Goal: Information Seeking & Learning: Learn about a topic

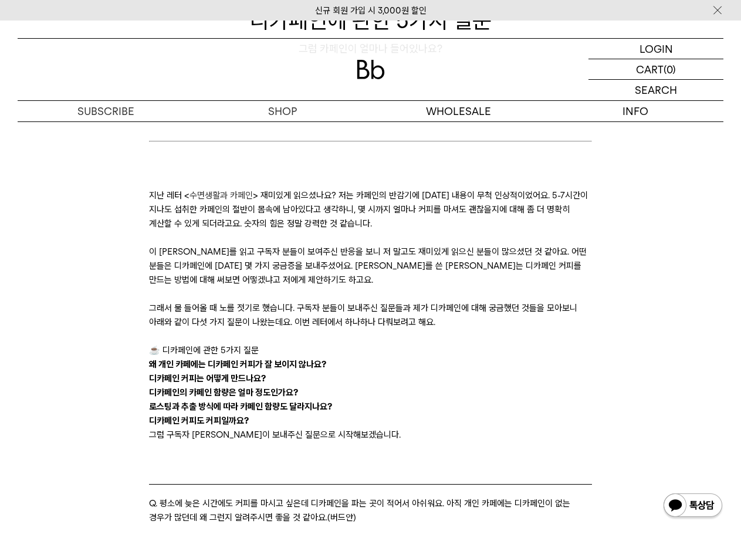
scroll to position [176, 0]
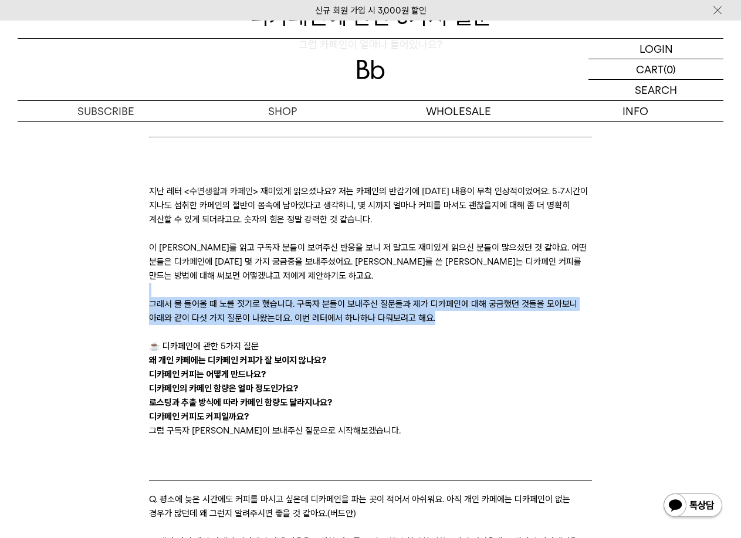
drag, startPoint x: 491, startPoint y: 315, endPoint x: 445, endPoint y: 285, distance: 54.7
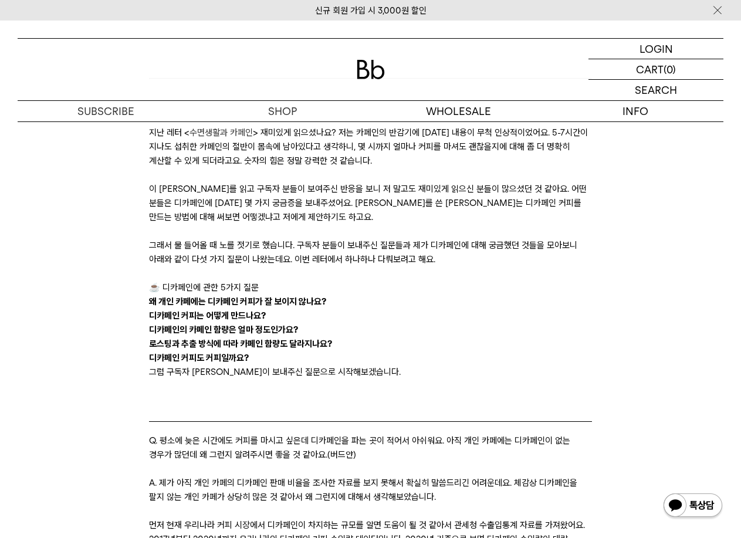
click at [444, 282] on p "☕️ 디카페인에 관한 5가지 질문" at bounding box center [370, 288] width 443 height 14
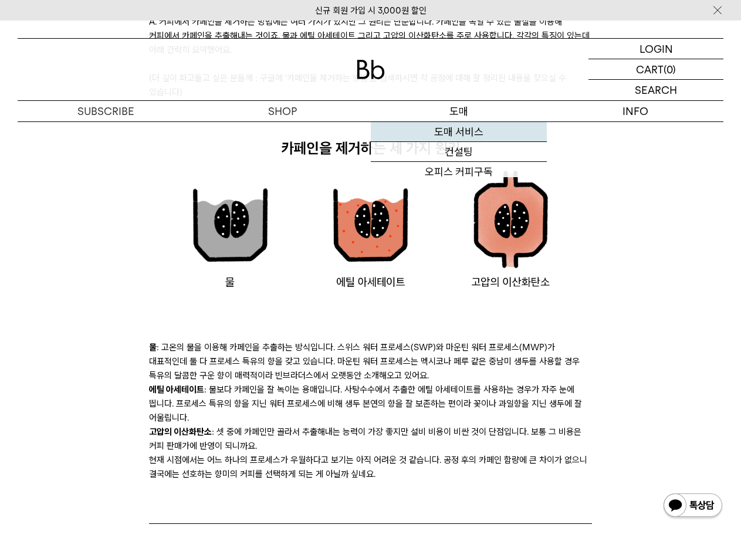
scroll to position [1409, 0]
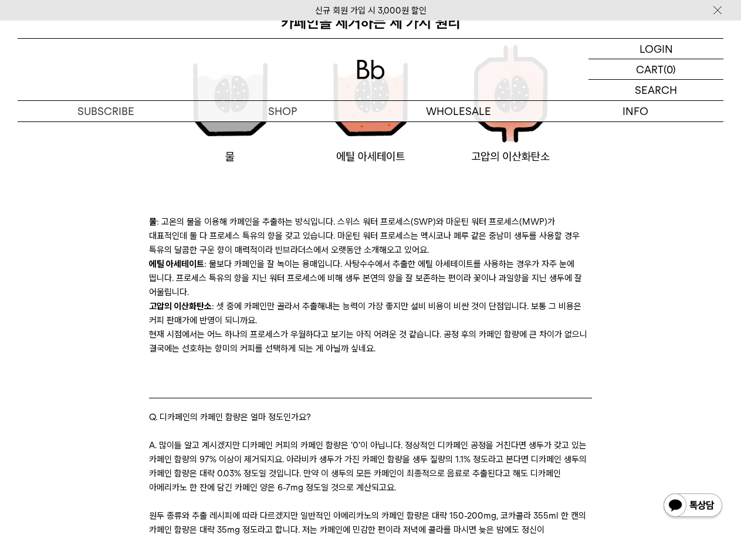
drag, startPoint x: 153, startPoint y: 224, endPoint x: 440, endPoint y: 251, distance: 287.8
click at [440, 251] on li "물 : 고온의 물을 이용해 카페인을 추출하는 방식입니다. 스위스 워터 프로세스(SWP)와 마운틴 워터 프로세스(MWP)가 대표적인데 둘 다 프…" at bounding box center [370, 236] width 443 height 42
click at [441, 245] on li "물 : 고온의 물을 이용해 카페인을 추출하는 방식입니다. 스위스 워터 프로세스(SWP)와 마운틴 워터 프로세스(MWP)가 대표적인데 둘 다 프…" at bounding box center [370, 236] width 443 height 42
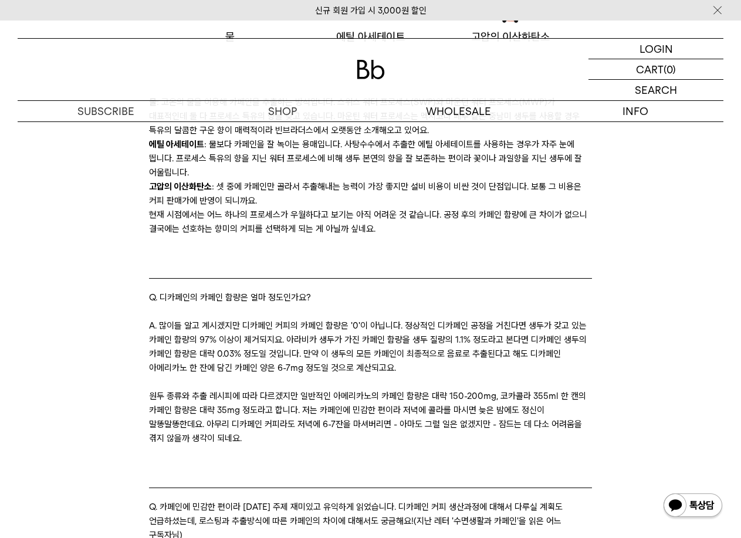
scroll to position [1702, 0]
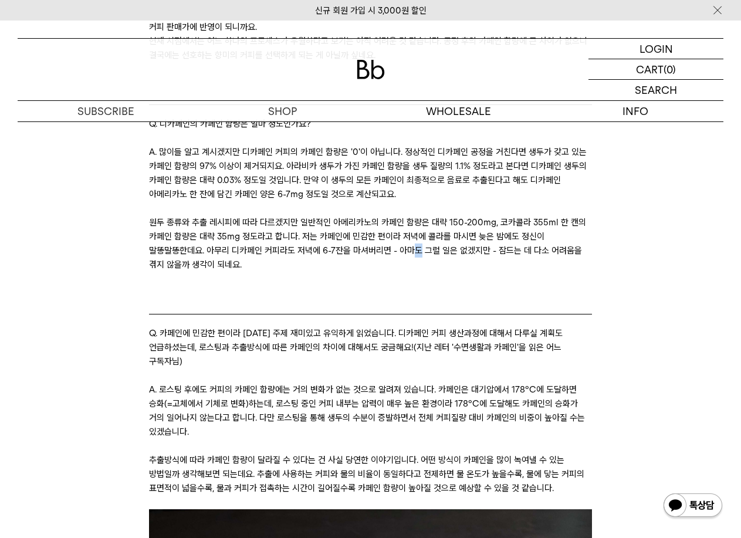
click at [413, 250] on p "원두 종류와 추출 레시피에 따라 다르겠지만 일반적인 아메리카노의 카페인 함량은 대략 150-200mg, 코카콜라 355ml 한 캔의 카페인 함…" at bounding box center [370, 243] width 443 height 56
click at [302, 252] on p "원두 종류와 추출 레시피에 따라 다르겠지만 일반적인 아메리카노의 카페인 함량은 대략 150-200mg, 코카콜라 355ml 한 캔의 카페인 함…" at bounding box center [370, 243] width 443 height 56
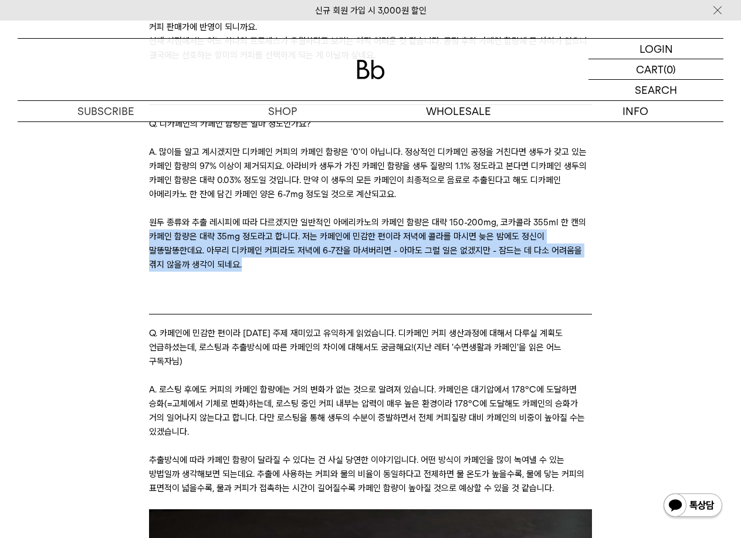
drag, startPoint x: 291, startPoint y: 266, endPoint x: 145, endPoint y: 229, distance: 150.8
click at [145, 229] on div "지난 레터 < 수면생활과 카페인 > 재미있게 읽으셨나요? 저는 카페인의 반감기에 [DATE] 내용이 무척 인상적이었어요. 5-7시간이 지나도 …" at bounding box center [370, 285] width 455 height 3359
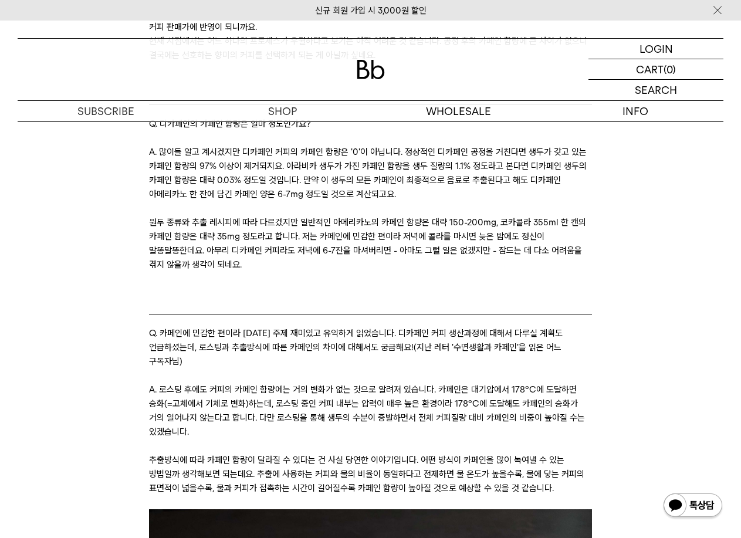
drag, startPoint x: 582, startPoint y: 320, endPoint x: 552, endPoint y: 315, distance: 30.4
click at [582, 321] on blockquote "Q. 카페인에 민감한 편이라 [DATE] 주제 재미있고 유익하게 읽었습니다. 디카페인 커피 생산과정에 대해서 다루실 계획도 언급하셨는데, 로스…" at bounding box center [370, 348] width 443 height 69
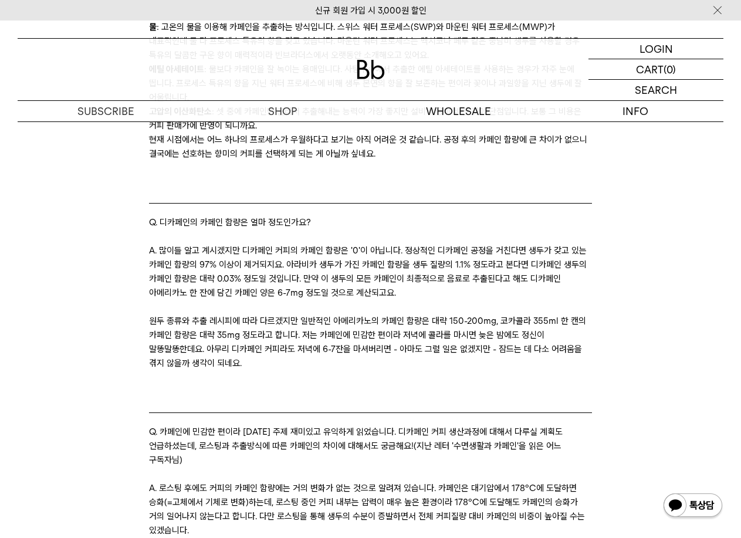
scroll to position [1585, 0]
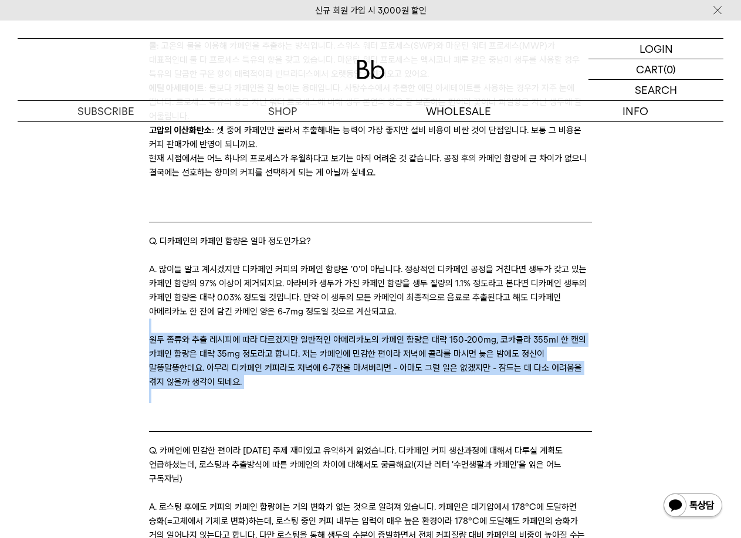
drag, startPoint x: 409, startPoint y: 312, endPoint x: 453, endPoint y: 392, distance: 91.7
click at [453, 392] on div "A. 많이들 알고 계시겠지만 디카페인 커피의 카페인 함량은 '0'이 아닙니다. 정상적인 디카페인 공정을 거친다면 생두가 갖고 있는 카페인 함량…" at bounding box center [370, 332] width 443 height 141
click at [453, 392] on p at bounding box center [370, 396] width 443 height 14
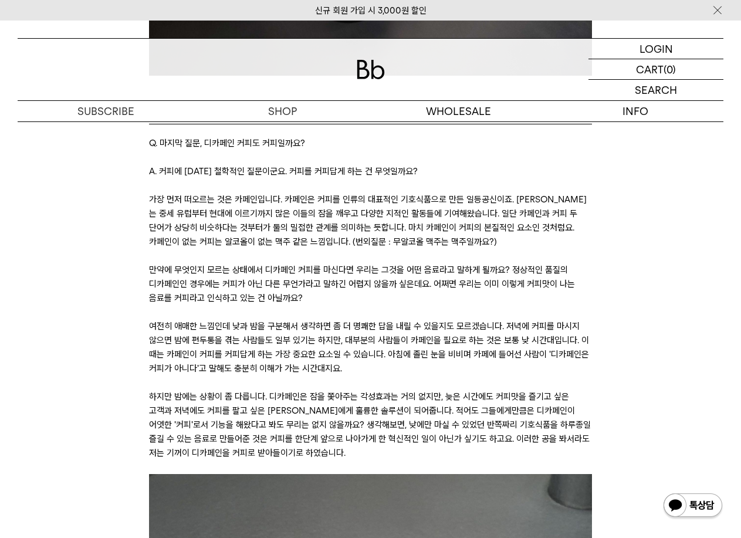
scroll to position [2407, 0]
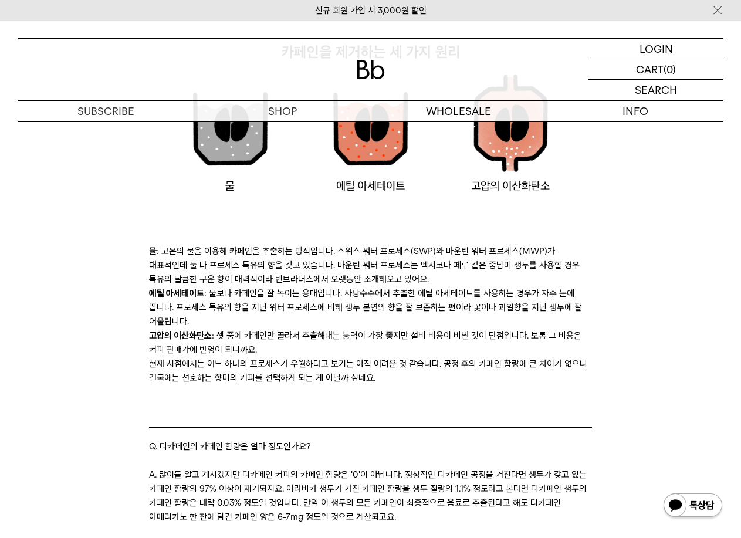
scroll to position [1350, 0]
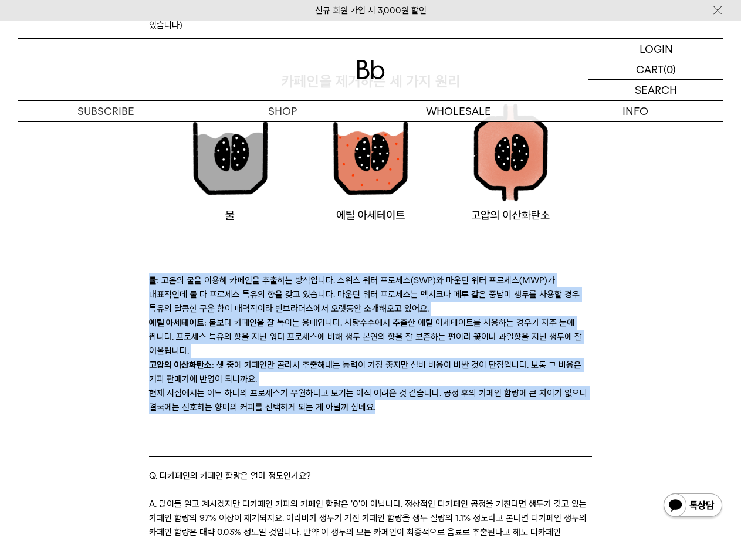
drag, startPoint x: 398, startPoint y: 411, endPoint x: 152, endPoint y: 286, distance: 275.9
click at [152, 286] on div "물 : 고온의 물을 이용해 카페인을 추출하는 방식입니다. 스위스 워터 프로세스(SWP)와 마운틴 워터 프로세스(MWP)가 대표적인데 둘 다 프…" at bounding box center [370, 456] width 443 height 364
copy div "l : ips do sit amet cons adipi. eli se doei(TEM)i utl et dolo(MAG)a enima m v q…"
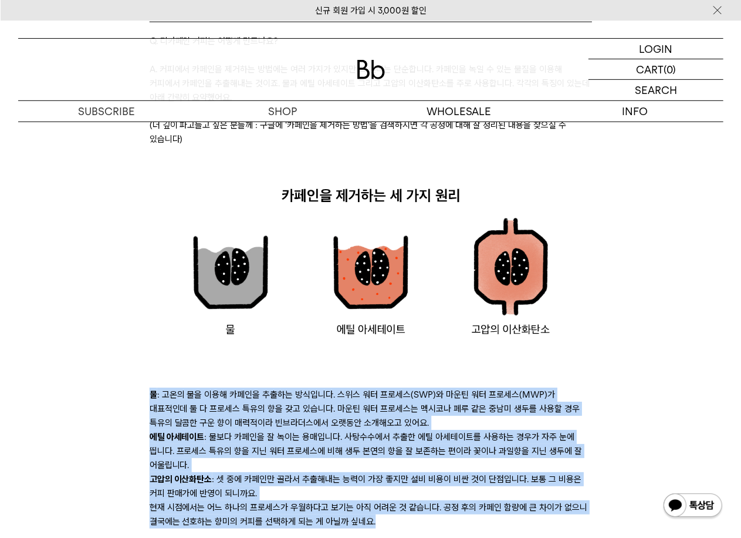
scroll to position [1233, 0]
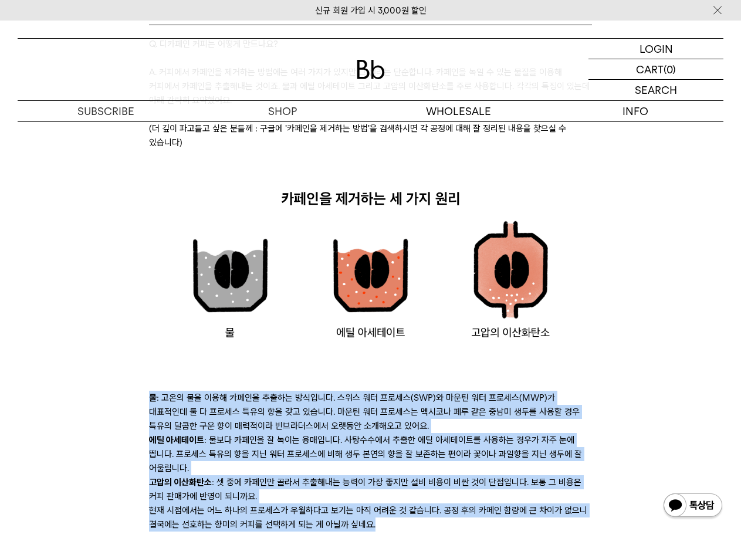
click at [450, 238] on img at bounding box center [370, 267] width 443 height 207
